Goal: Task Accomplishment & Management: Use online tool/utility

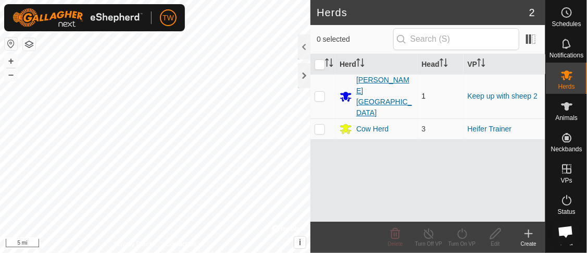
click at [363, 84] on div "[PERSON_NAME][GEOGRAPHIC_DATA]" at bounding box center [384, 96] width 57 height 44
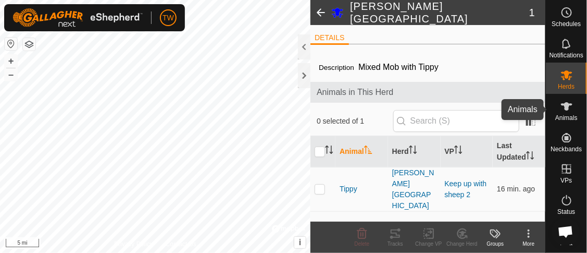
click at [568, 108] on icon at bounding box center [567, 106] width 13 height 13
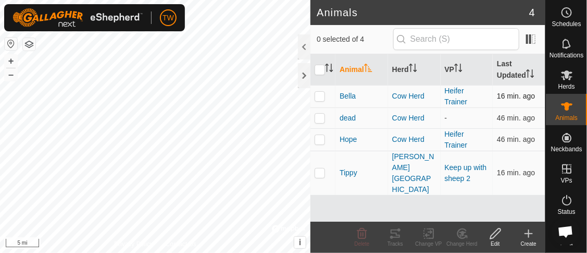
click at [320, 97] on p-checkbox at bounding box center [320, 96] width 10 height 8
checkbox input "true"
click at [399, 229] on icon at bounding box center [395, 233] width 9 height 8
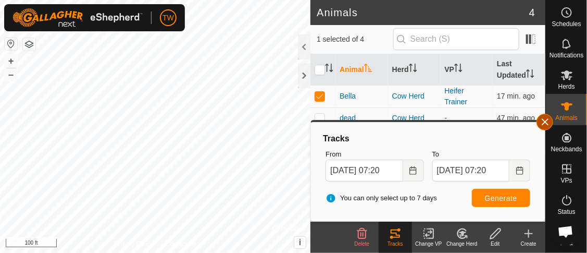
click at [545, 120] on button "button" at bounding box center [545, 122] width 17 height 17
